Goal: Information Seeking & Learning: Learn about a topic

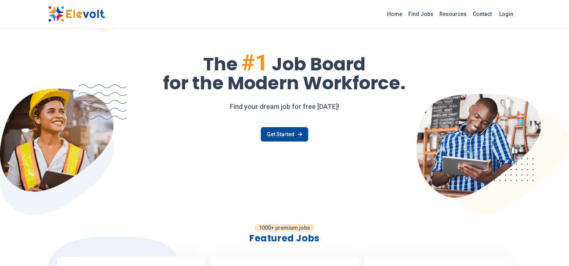
scroll to position [42, 0]
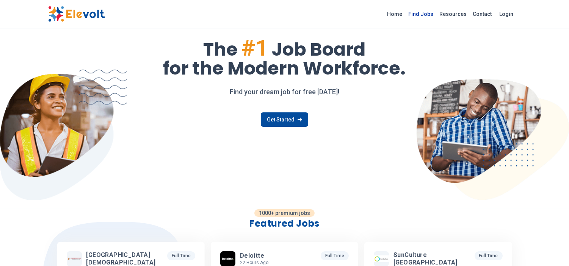
click at [425, 14] on link "Find Jobs" at bounding box center [421, 14] width 31 height 12
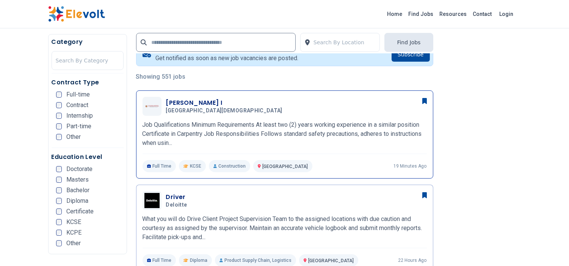
scroll to position [168, 0]
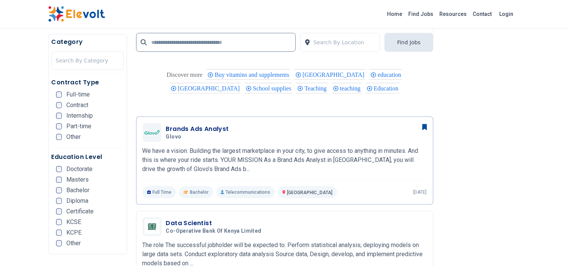
scroll to position [631, 0]
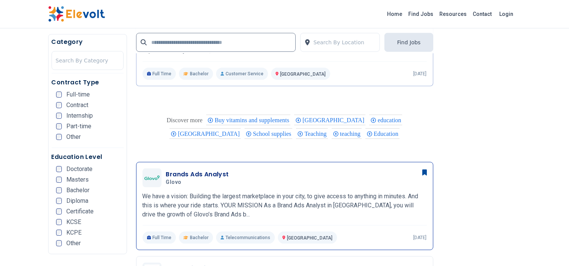
click at [192, 172] on h3 "Brands Ads Analyst" at bounding box center [197, 174] width 63 height 9
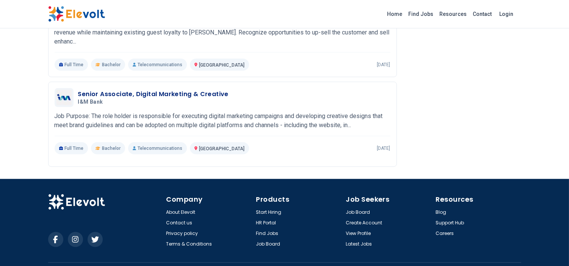
scroll to position [1010, 0]
